Goal: Find specific page/section: Find specific page/section

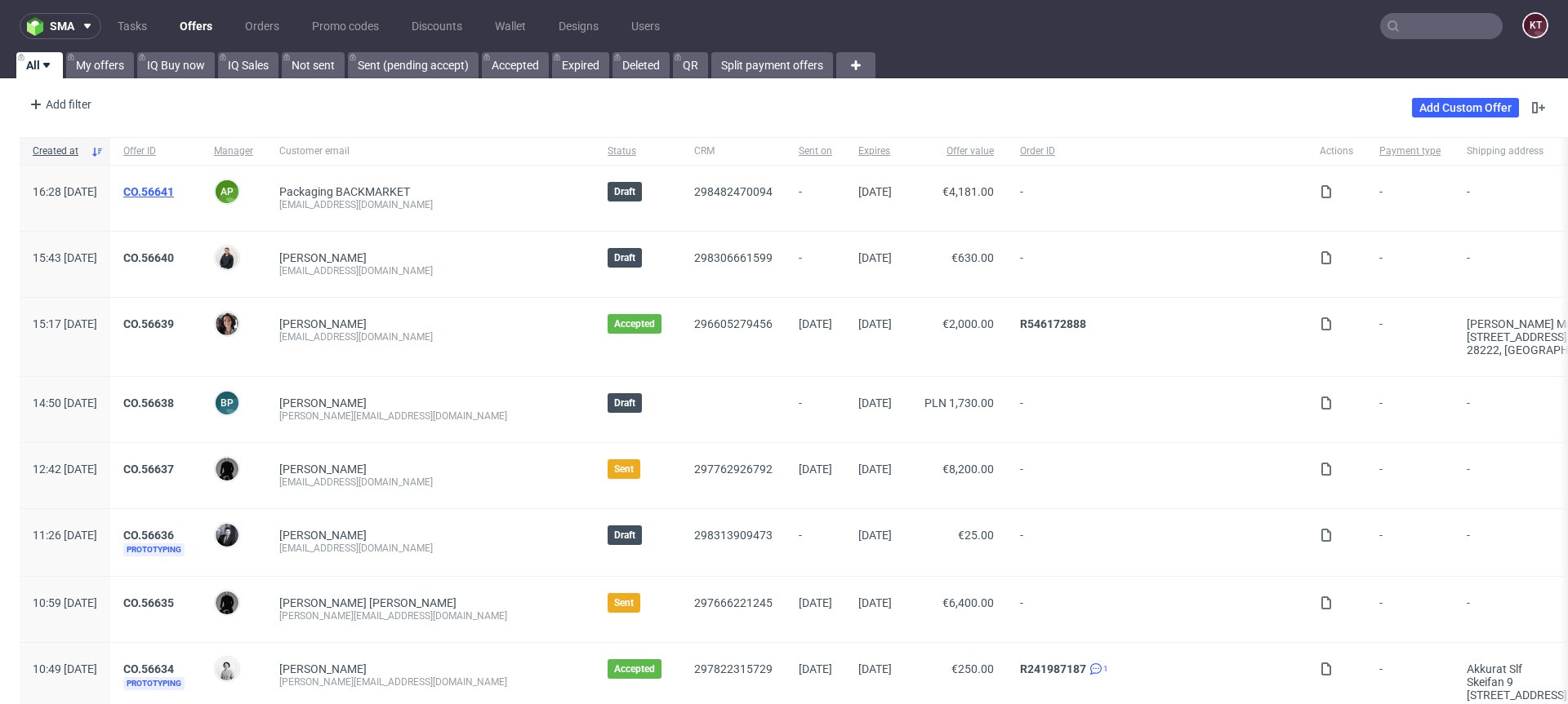
click at [174, 196] on link "CO.56641" at bounding box center [148, 191] width 51 height 13
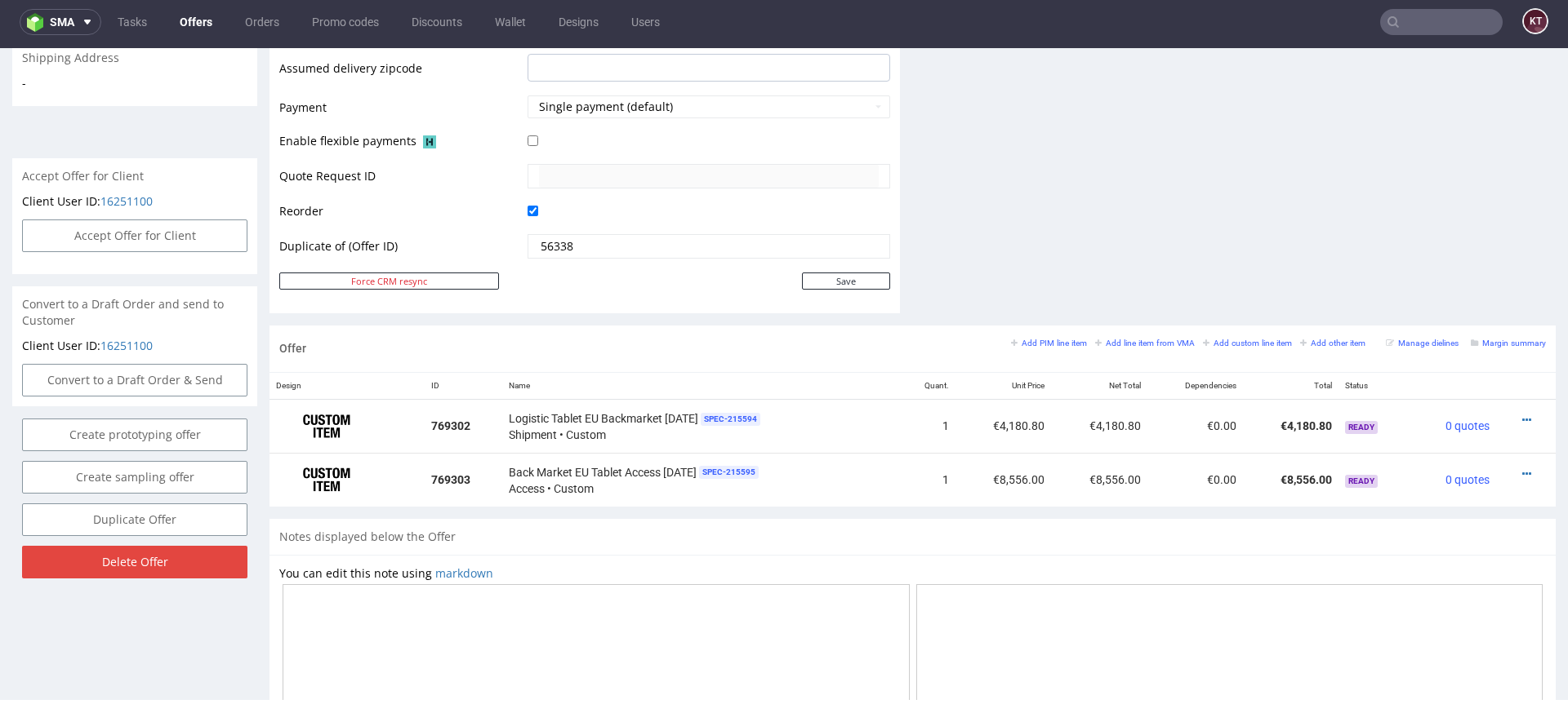
scroll to position [687, 0]
